Goal: Task Accomplishment & Management: Use online tool/utility

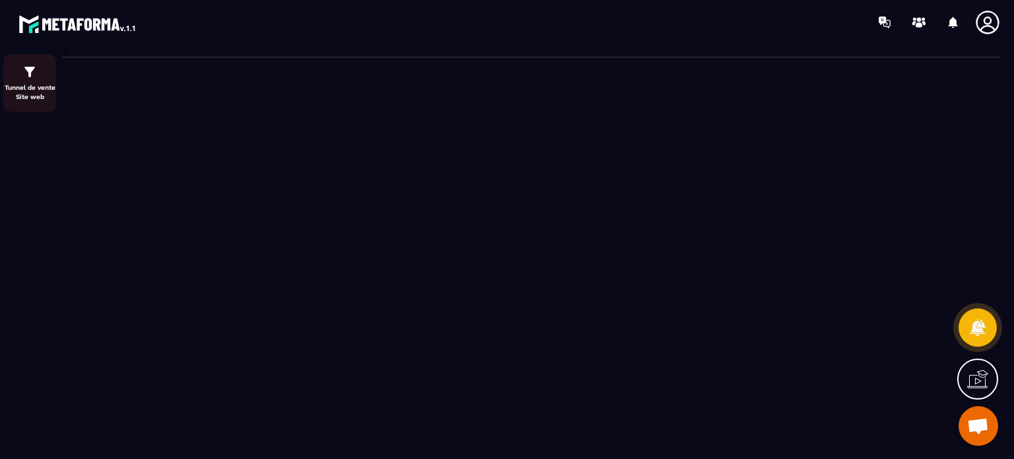
click at [26, 65] on img at bounding box center [30, 72] width 16 height 16
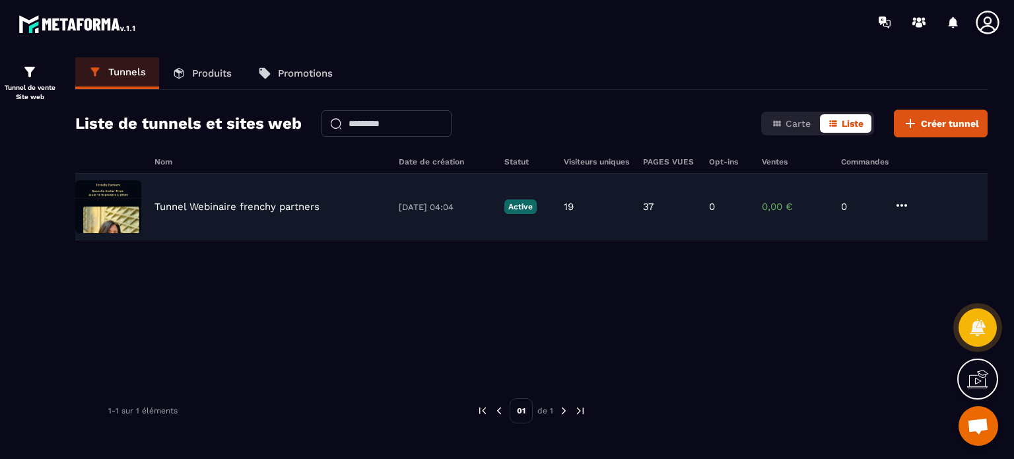
click at [211, 201] on p "Tunnel Webinaire frenchy partners" at bounding box center [237, 207] width 165 height 12
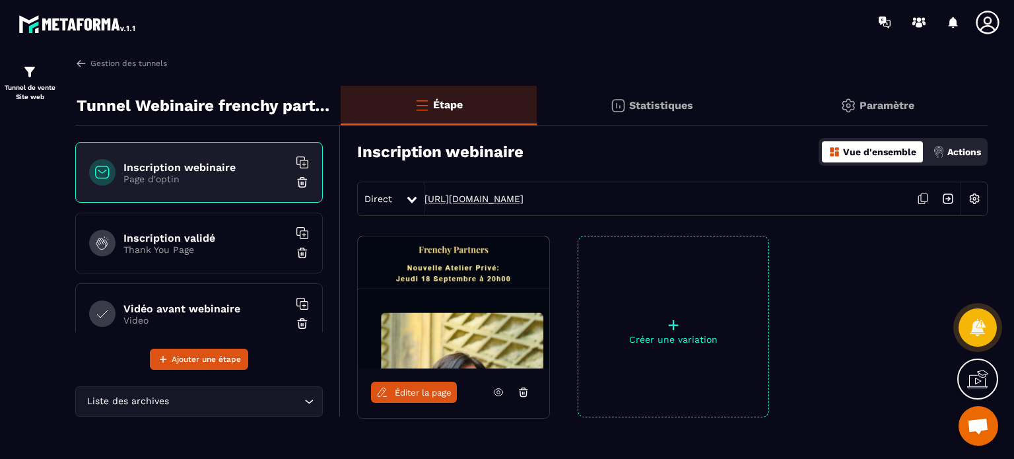
click at [499, 203] on link "[URL][DOMAIN_NAME]" at bounding box center [474, 198] width 99 height 11
click at [396, 393] on span "Éditer la page" at bounding box center [423, 393] width 57 height 10
